Goal: Navigation & Orientation: Find specific page/section

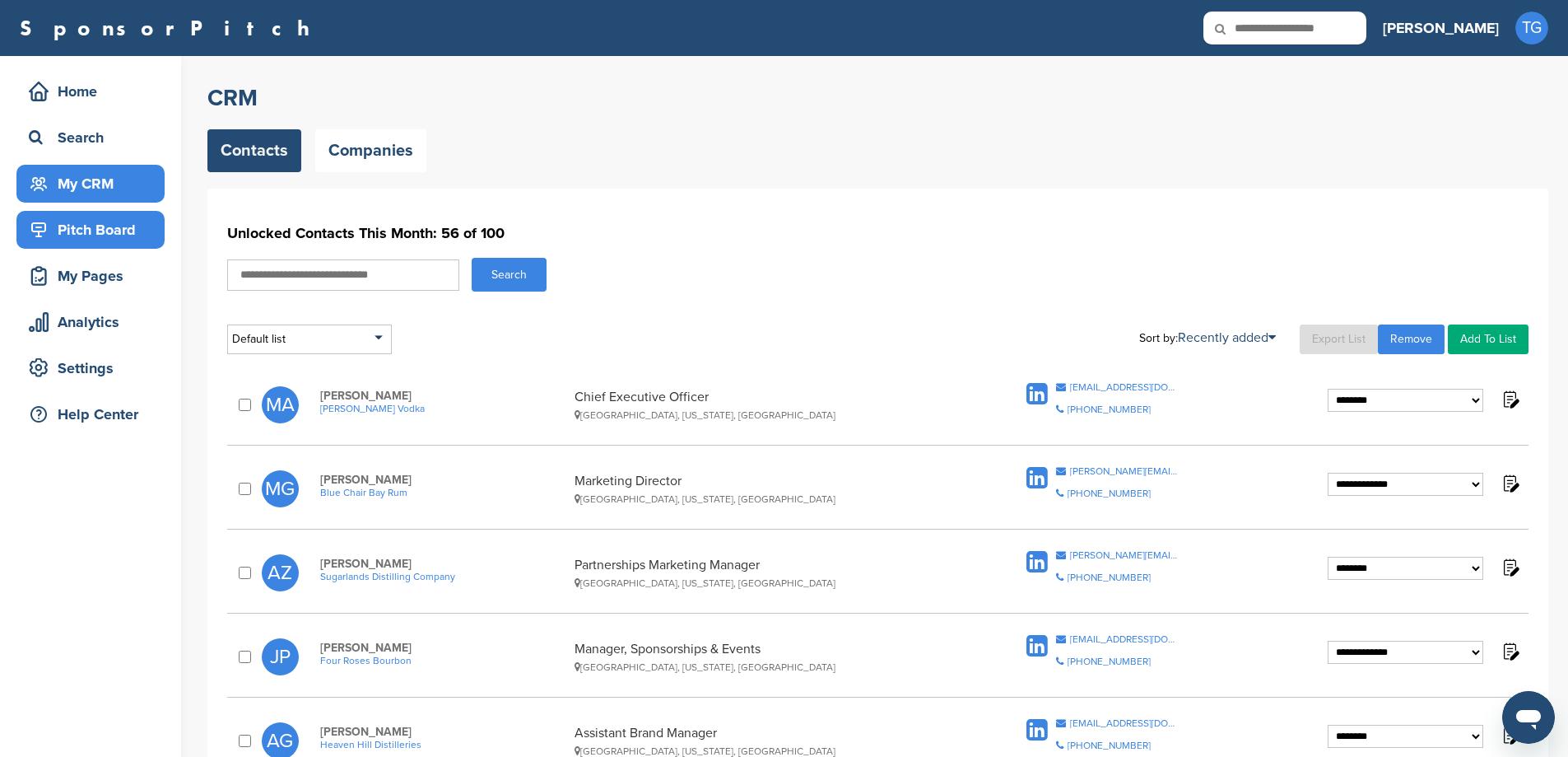
click at [122, 226] on div "Pitch Board" at bounding box center [95, 229] width 140 height 30
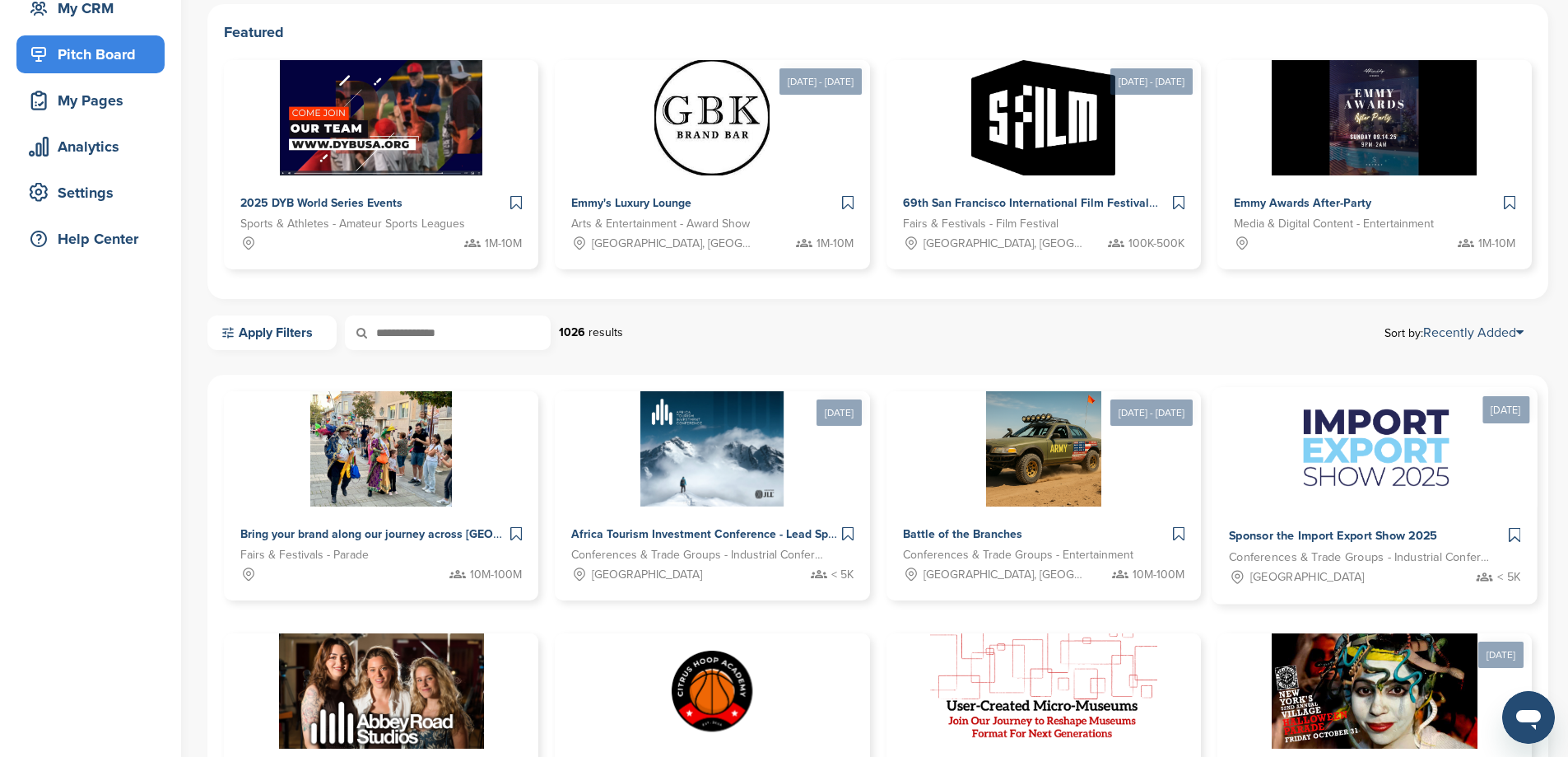
scroll to position [247, 0]
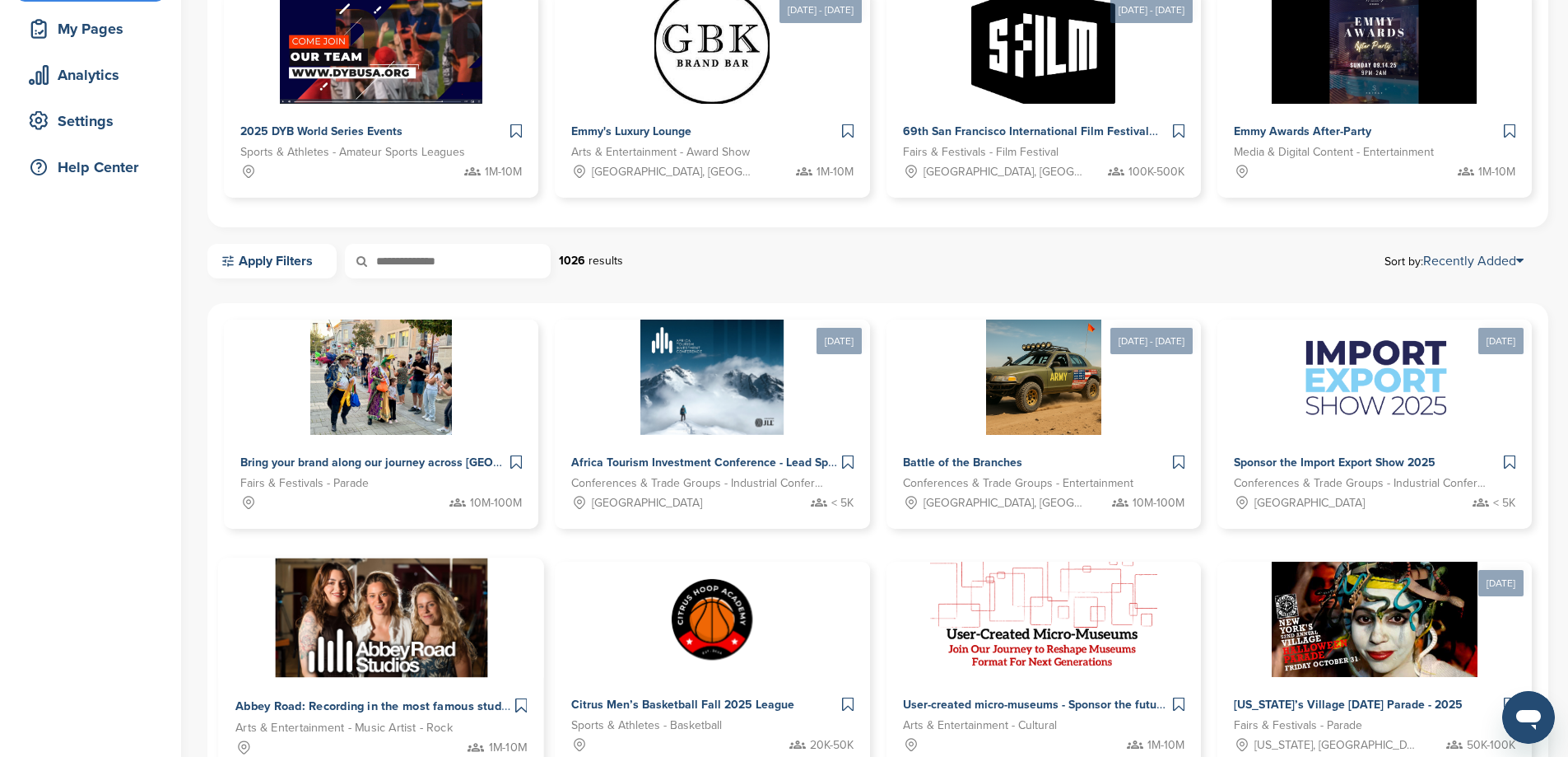
click at [511, 699] on span "Abbey Road: Recording in the most famous studio" at bounding box center [373, 706] width 276 height 15
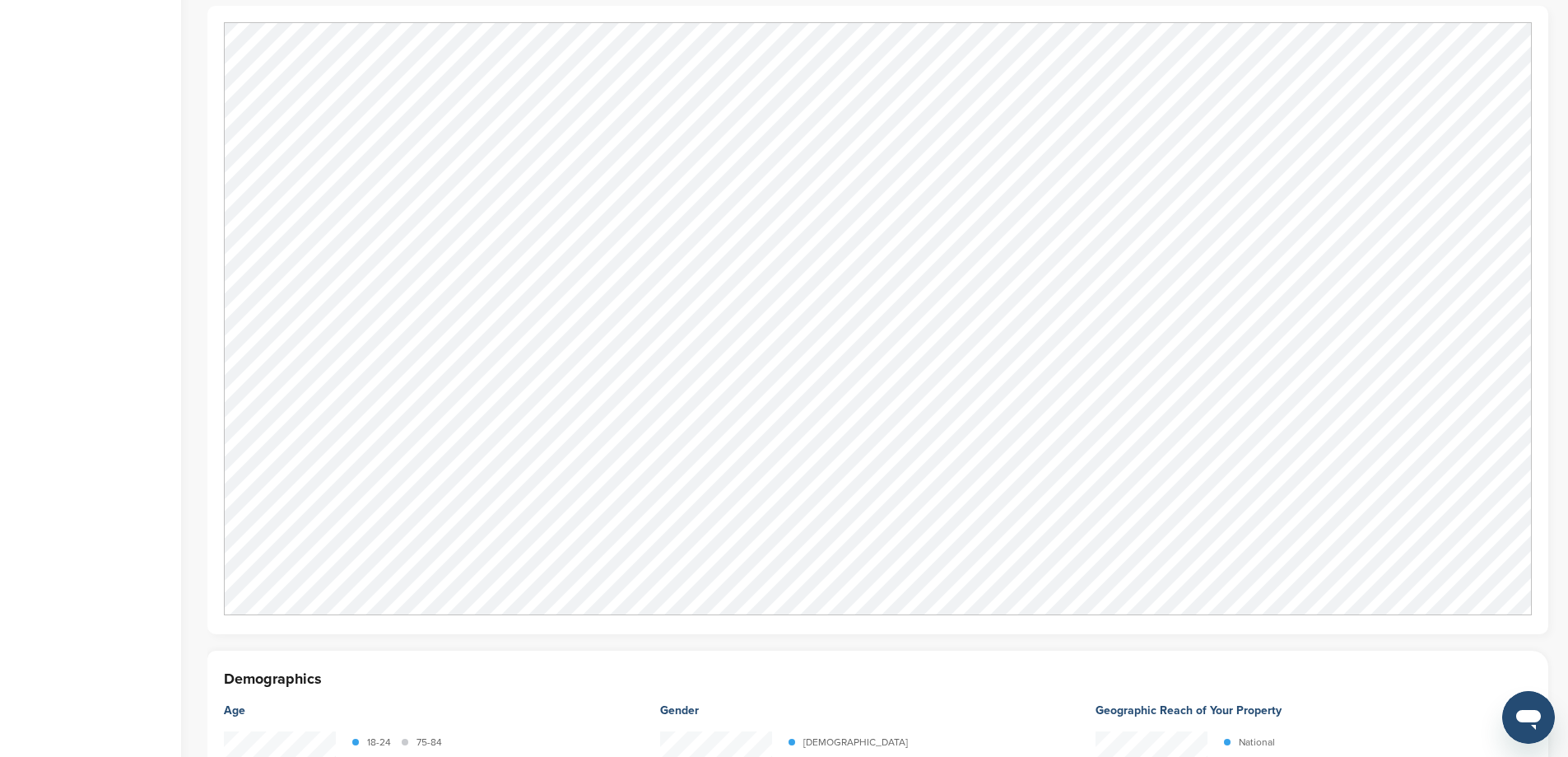
scroll to position [1565, 0]
